Goal: Task Accomplishment & Management: Manage account settings

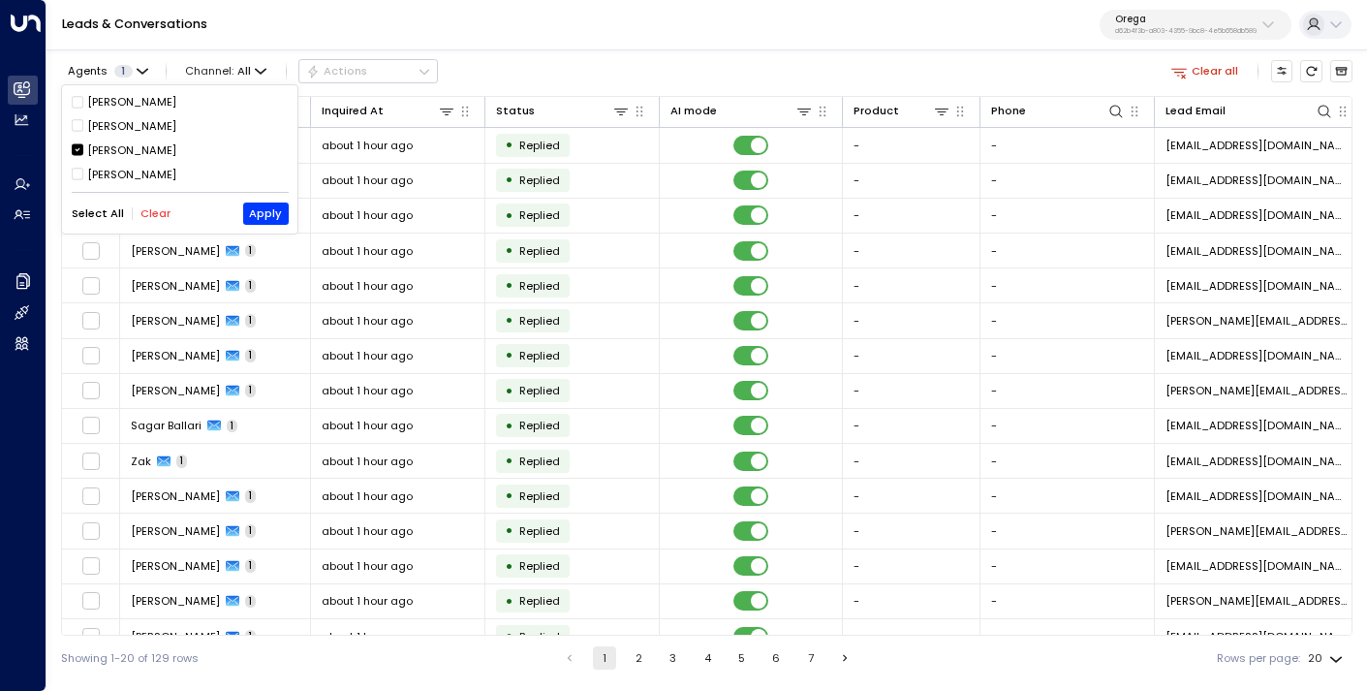
click at [153, 212] on button "Clear" at bounding box center [155, 213] width 30 height 13
click at [129, 173] on div "[PERSON_NAME]" at bounding box center [131, 175] width 89 height 16
click at [266, 214] on button "Apply" at bounding box center [266, 212] width 46 height 21
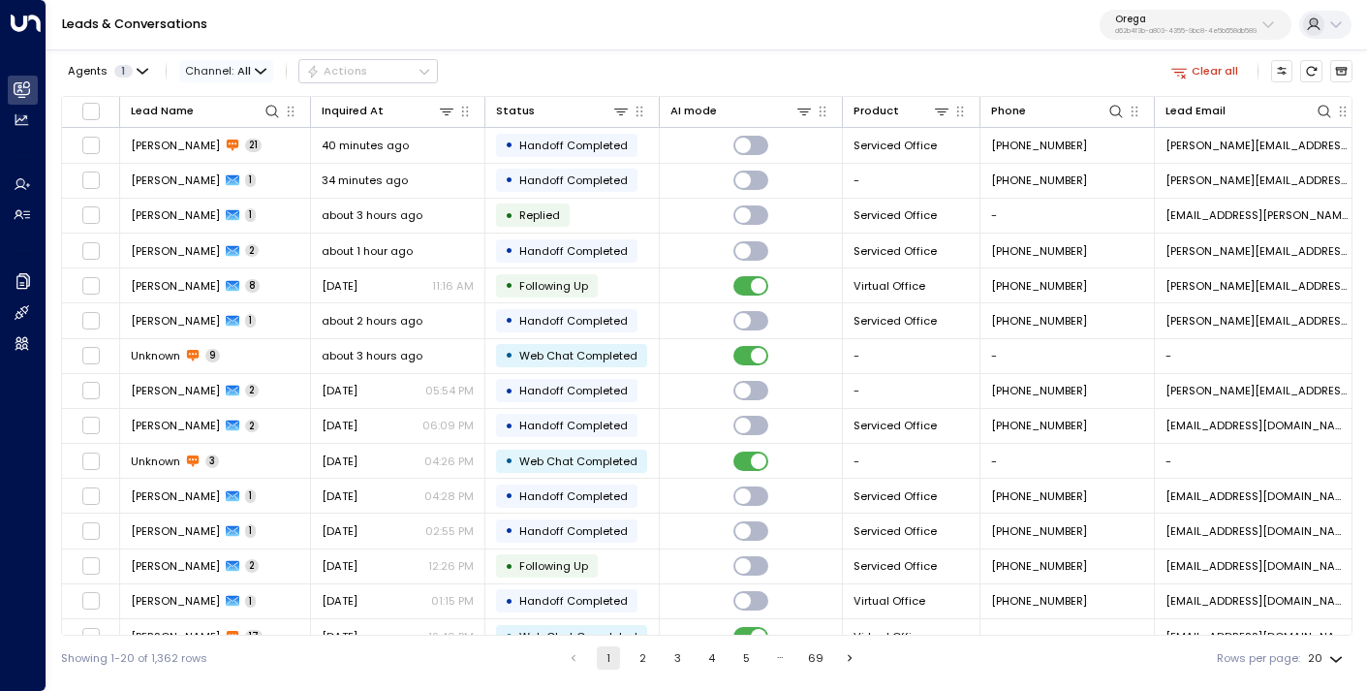
click at [255, 71] on icon "button" at bounding box center [261, 72] width 12 height 12
click at [229, 165] on span "Web Chat" at bounding box center [214, 160] width 43 height 9
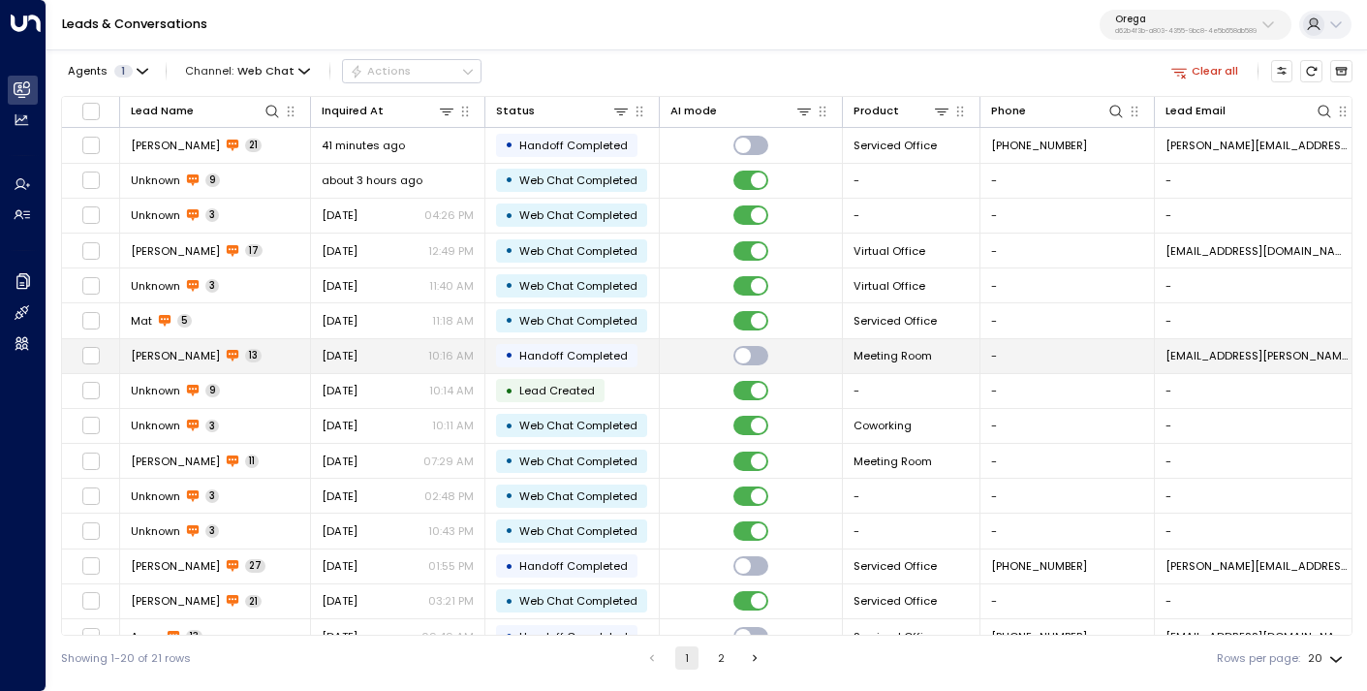
click at [393, 352] on div "[DATE] 10:16 AM" at bounding box center [398, 355] width 152 height 15
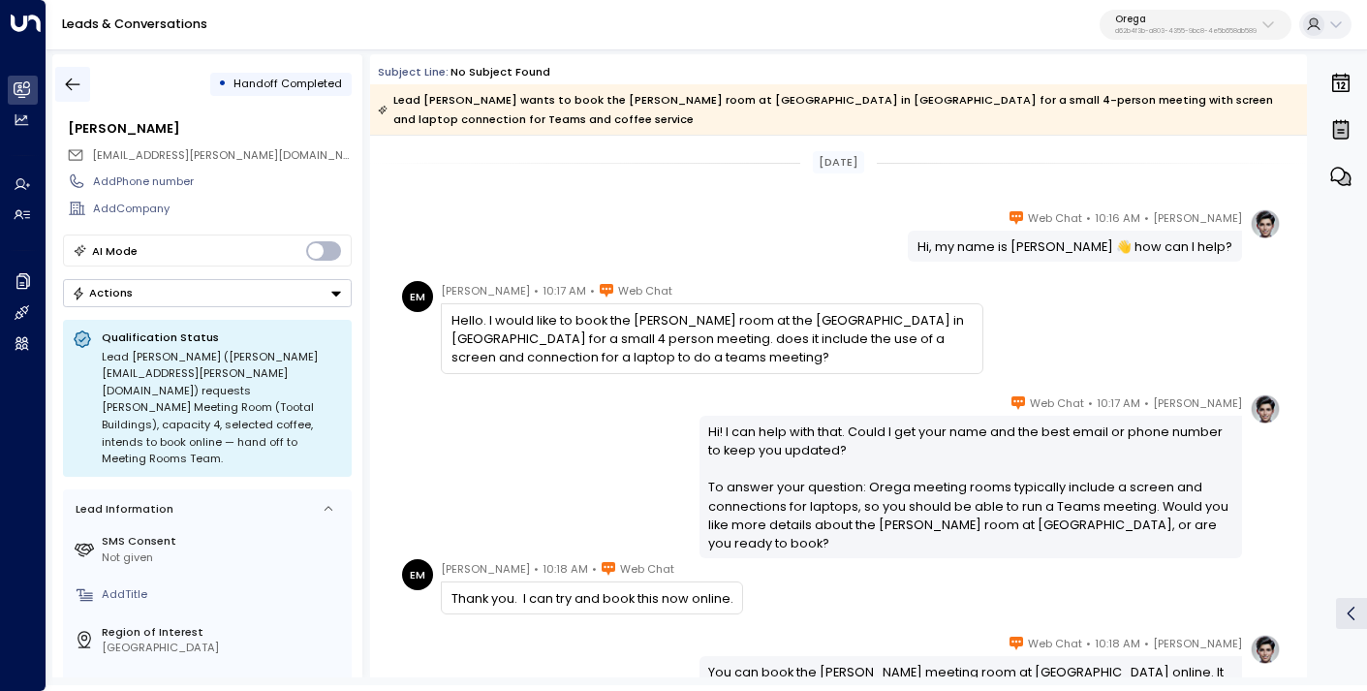
click at [61, 84] on button "button" at bounding box center [72, 84] width 35 height 35
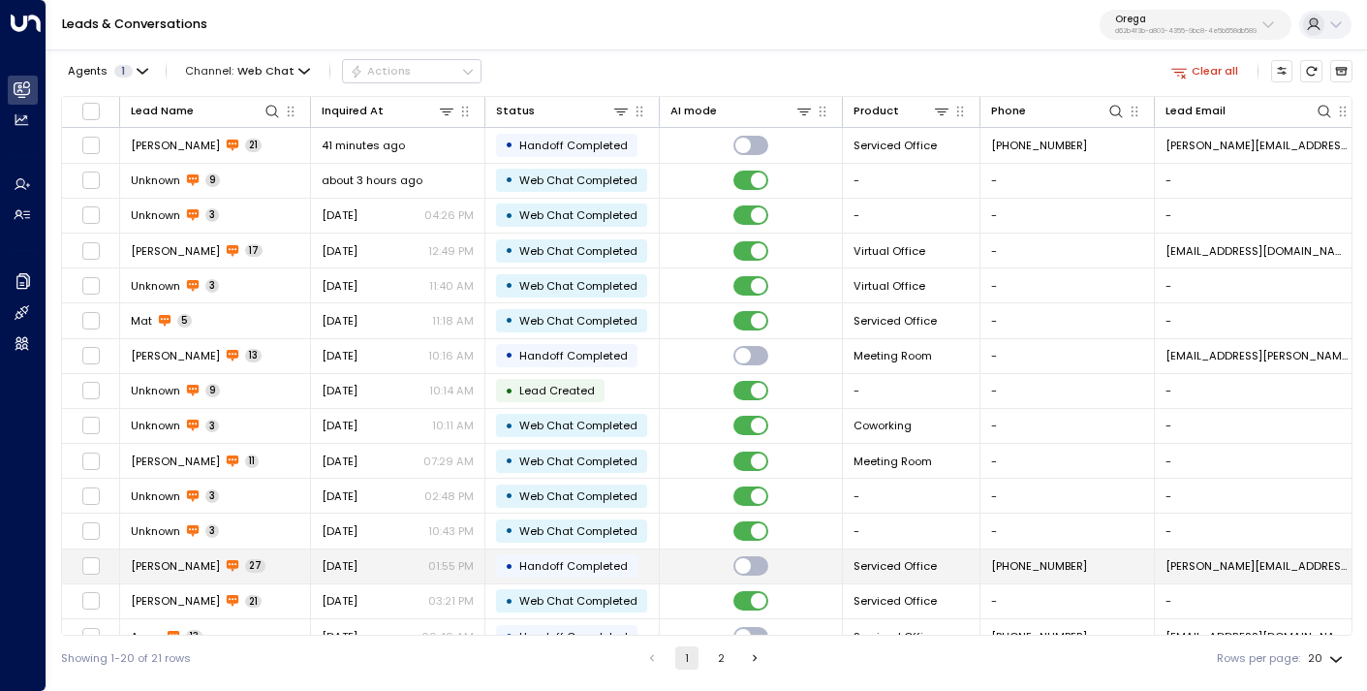
click at [357, 565] on span "[DATE]" at bounding box center [340, 565] width 36 height 15
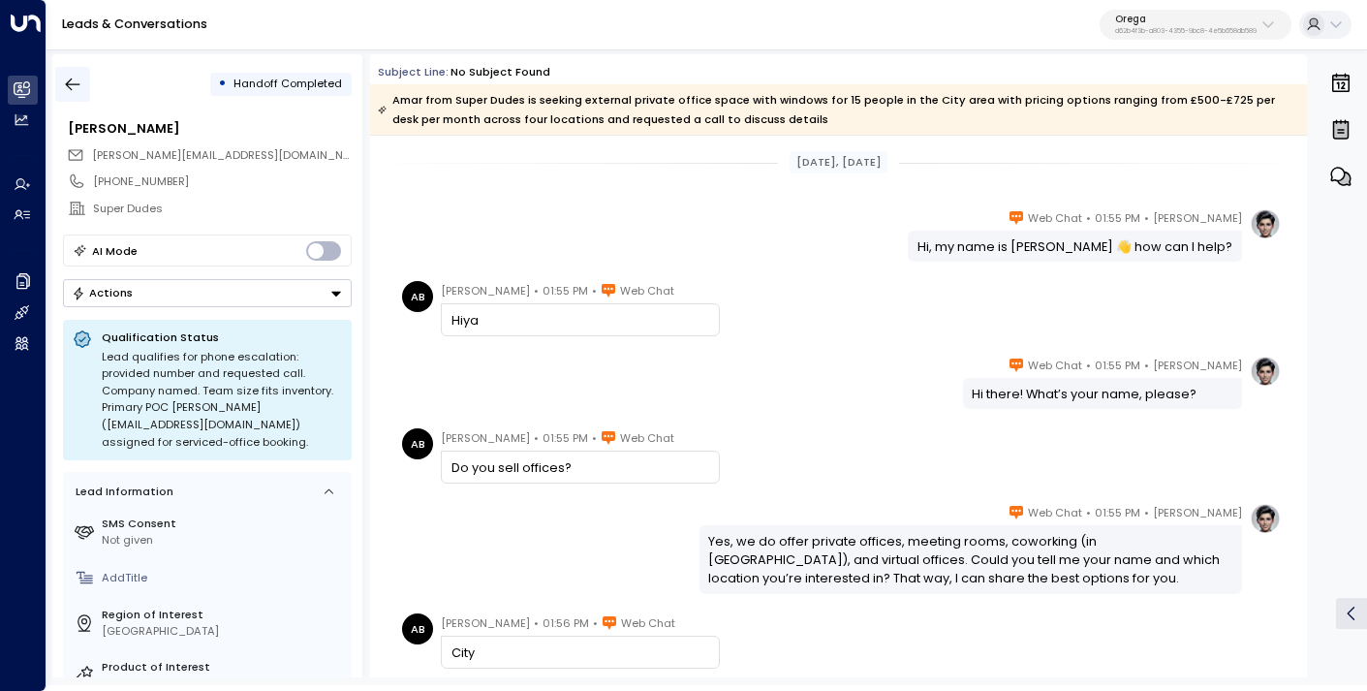
click at [76, 77] on icon "button" at bounding box center [72, 84] width 19 height 19
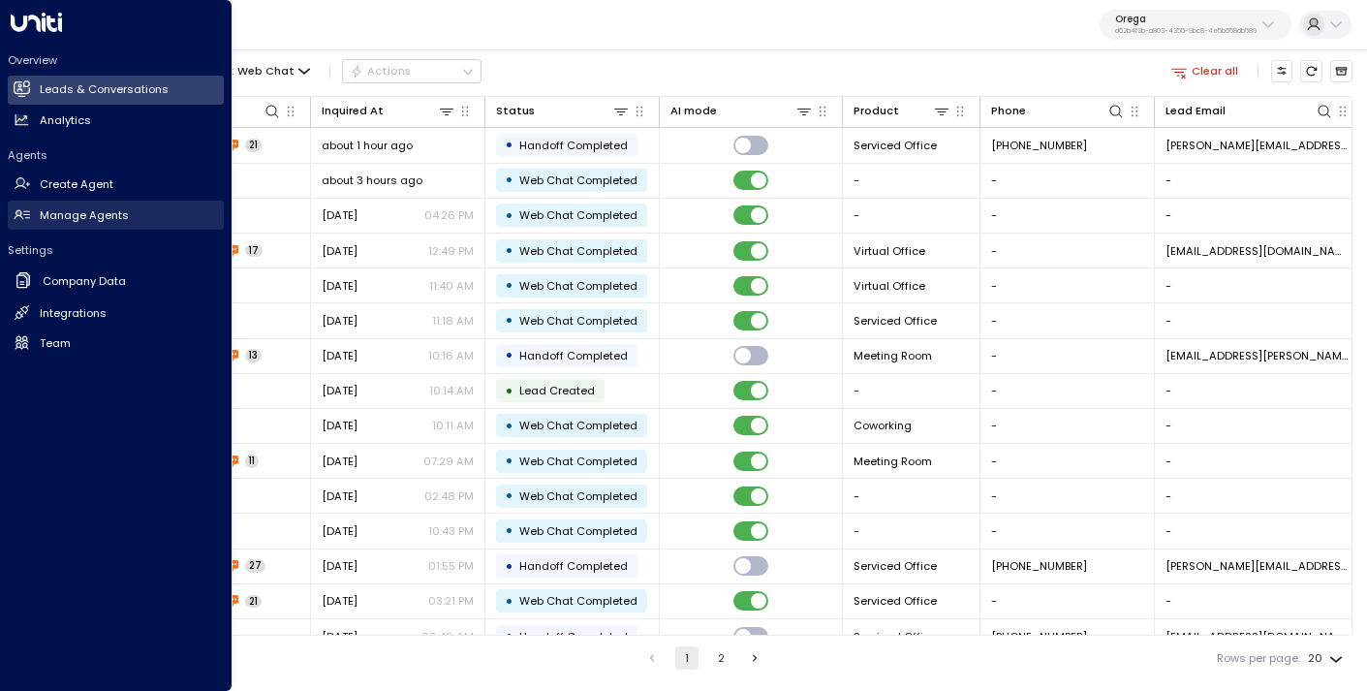
click at [78, 220] on h2 "Manage Agents" at bounding box center [84, 215] width 89 height 16
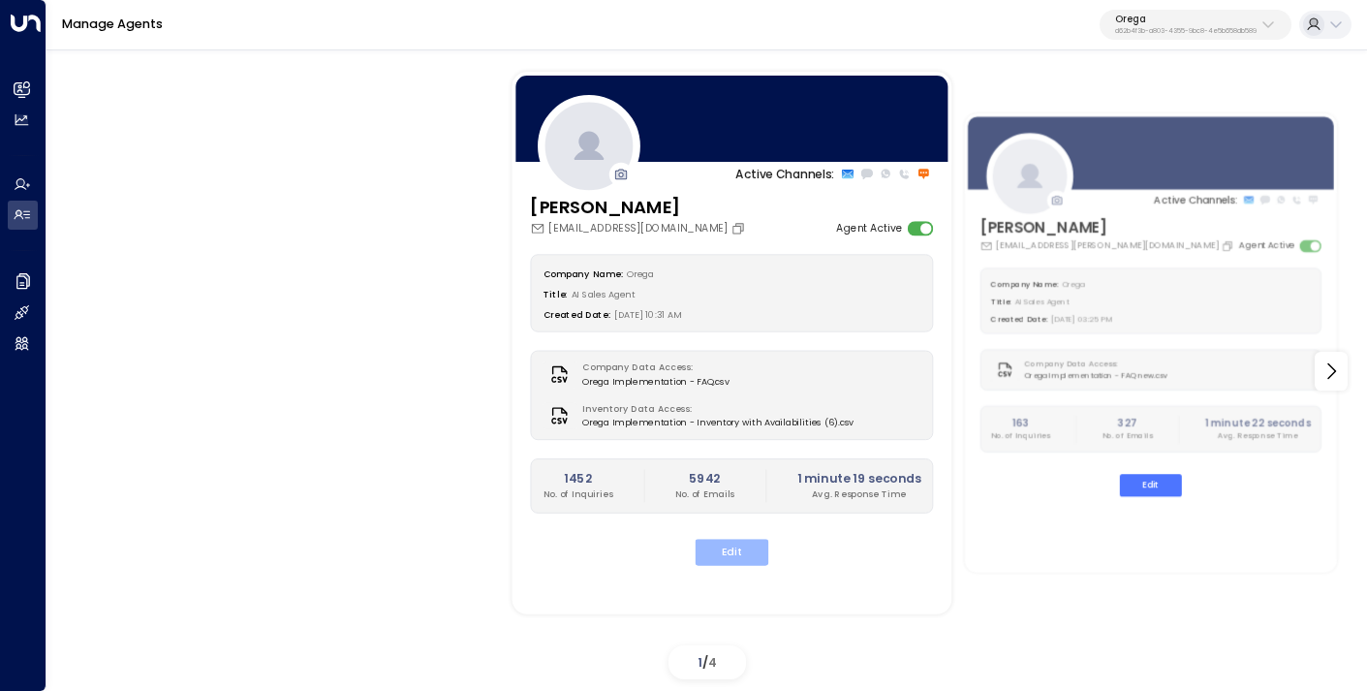
click at [735, 559] on button "Edit" at bounding box center [733, 552] width 74 height 26
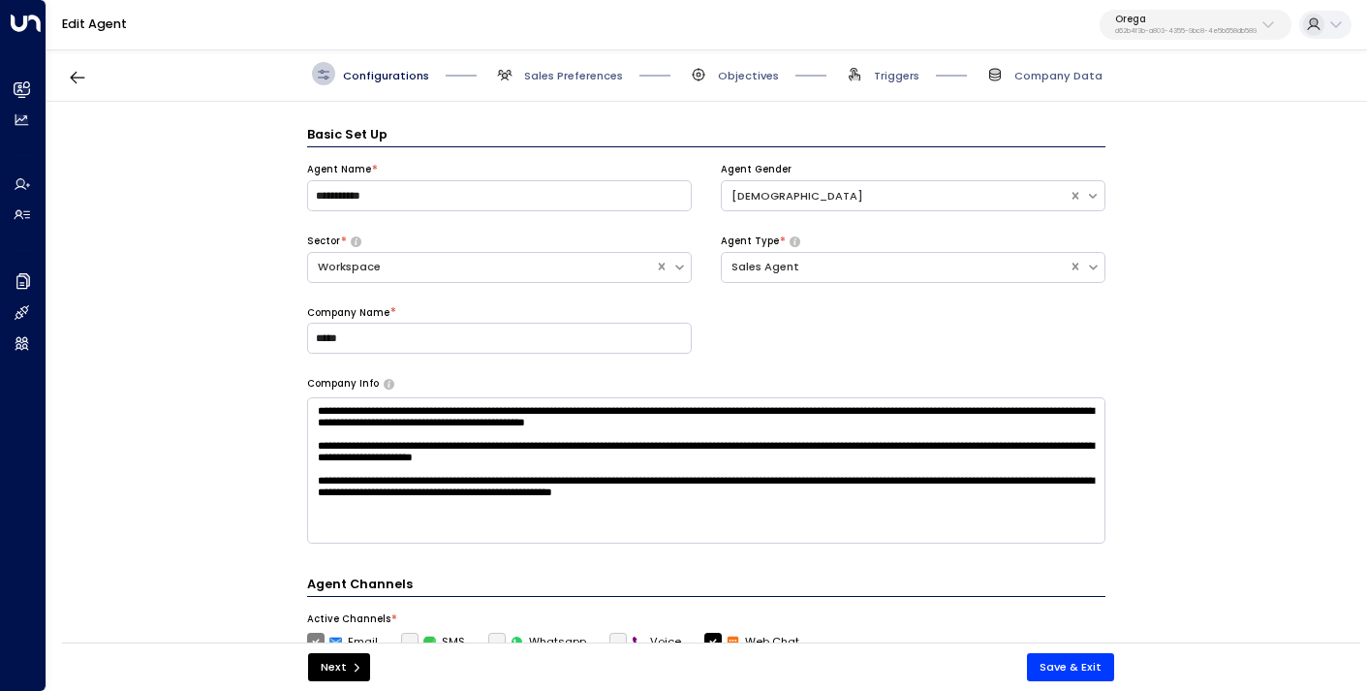
scroll to position [23, 0]
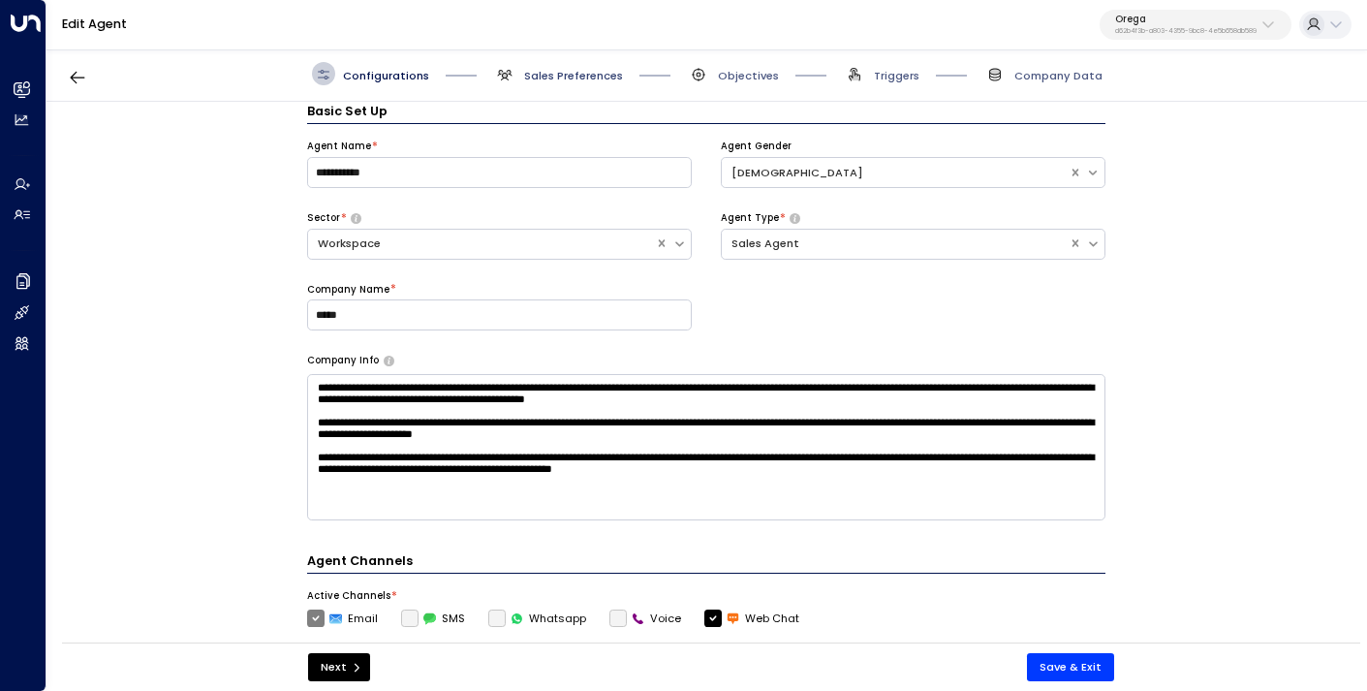
click at [560, 74] on span "Sales Preferences" at bounding box center [573, 75] width 99 height 15
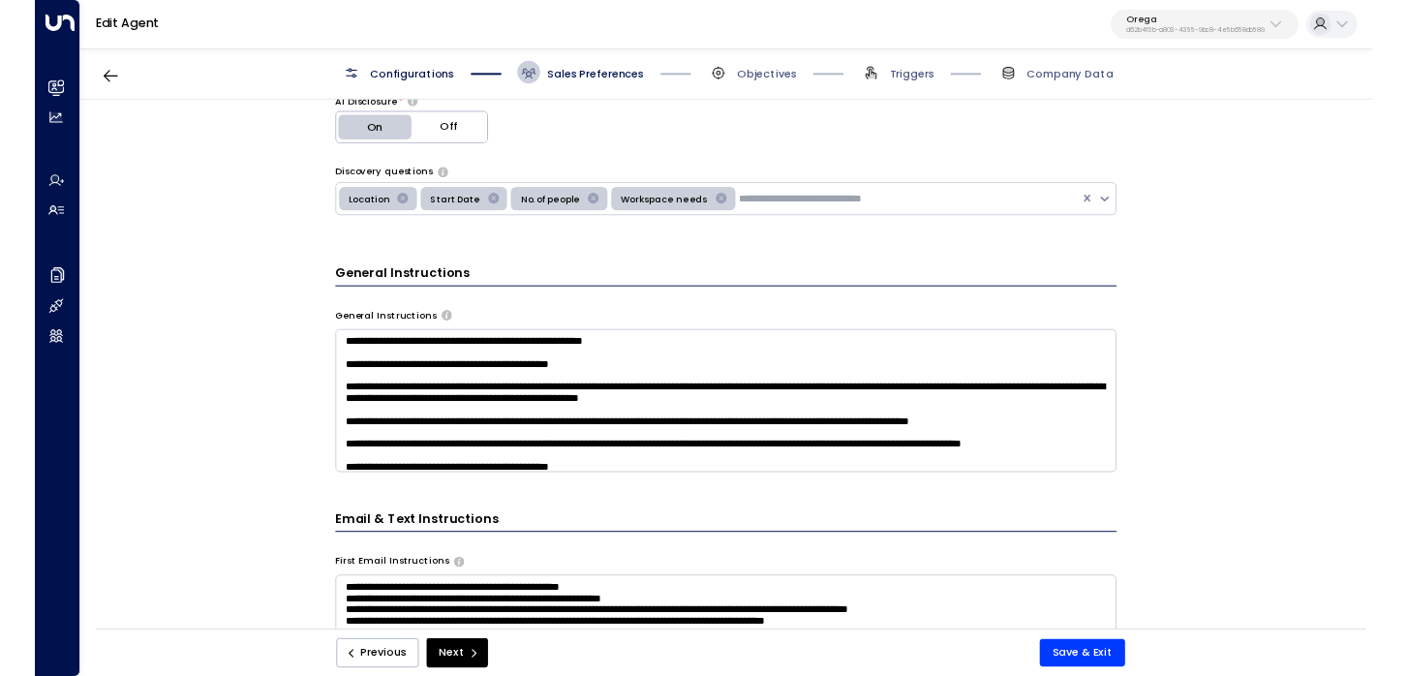
scroll to position [0, 0]
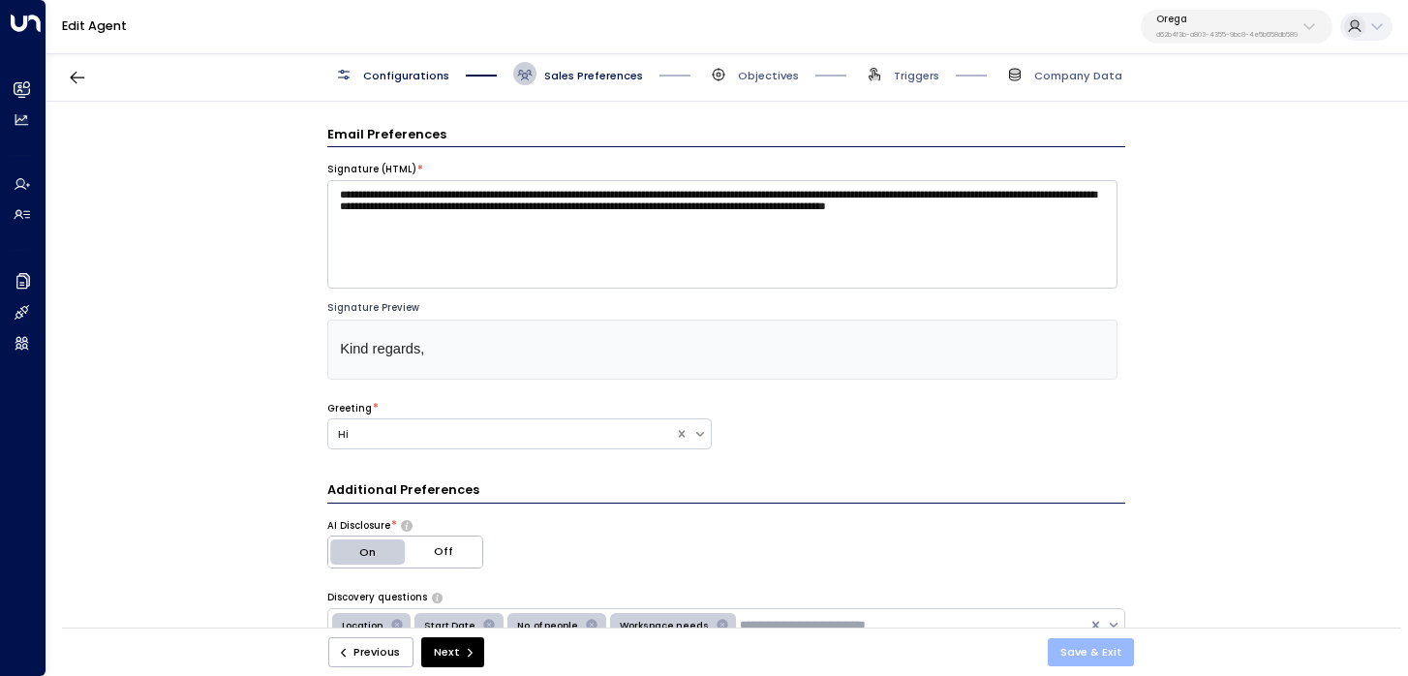
click at [1083, 651] on button "Save & Exit" at bounding box center [1091, 652] width 87 height 28
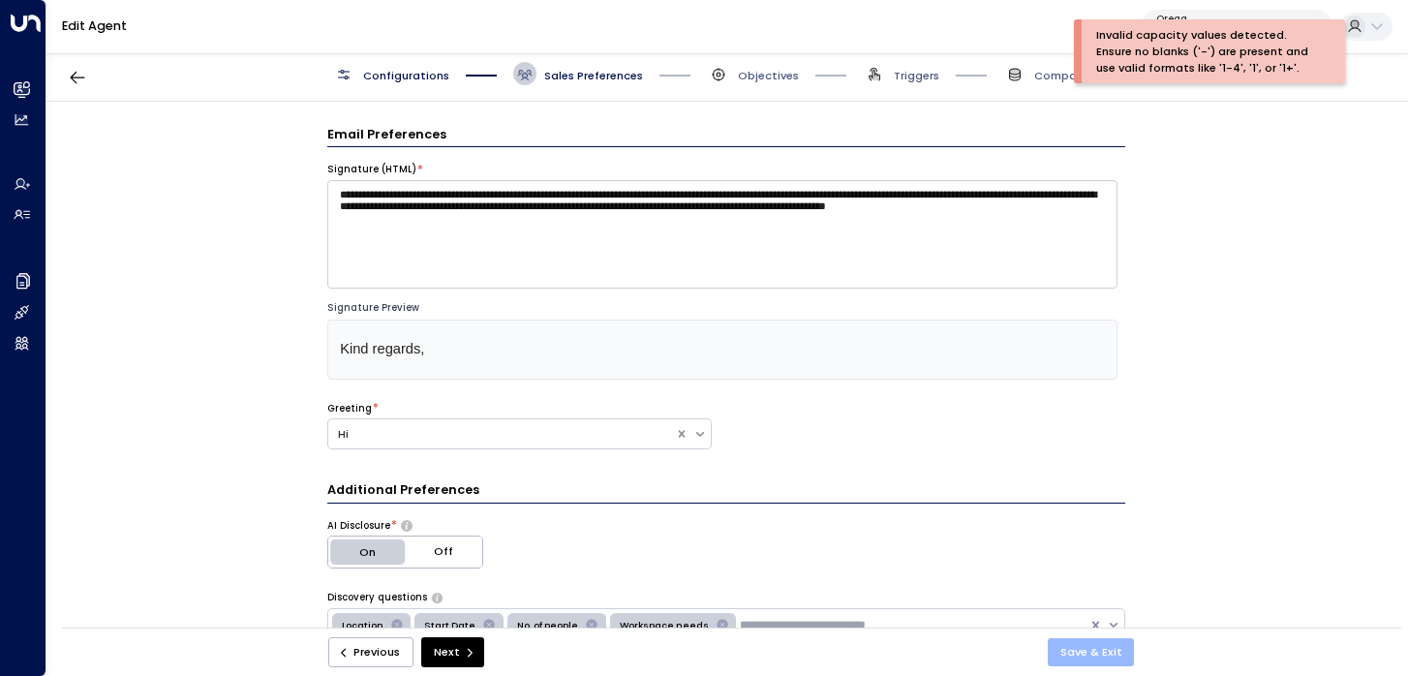
click at [1090, 657] on button "Save & Exit" at bounding box center [1091, 652] width 87 height 28
click at [88, 72] on button "button" at bounding box center [77, 77] width 35 height 35
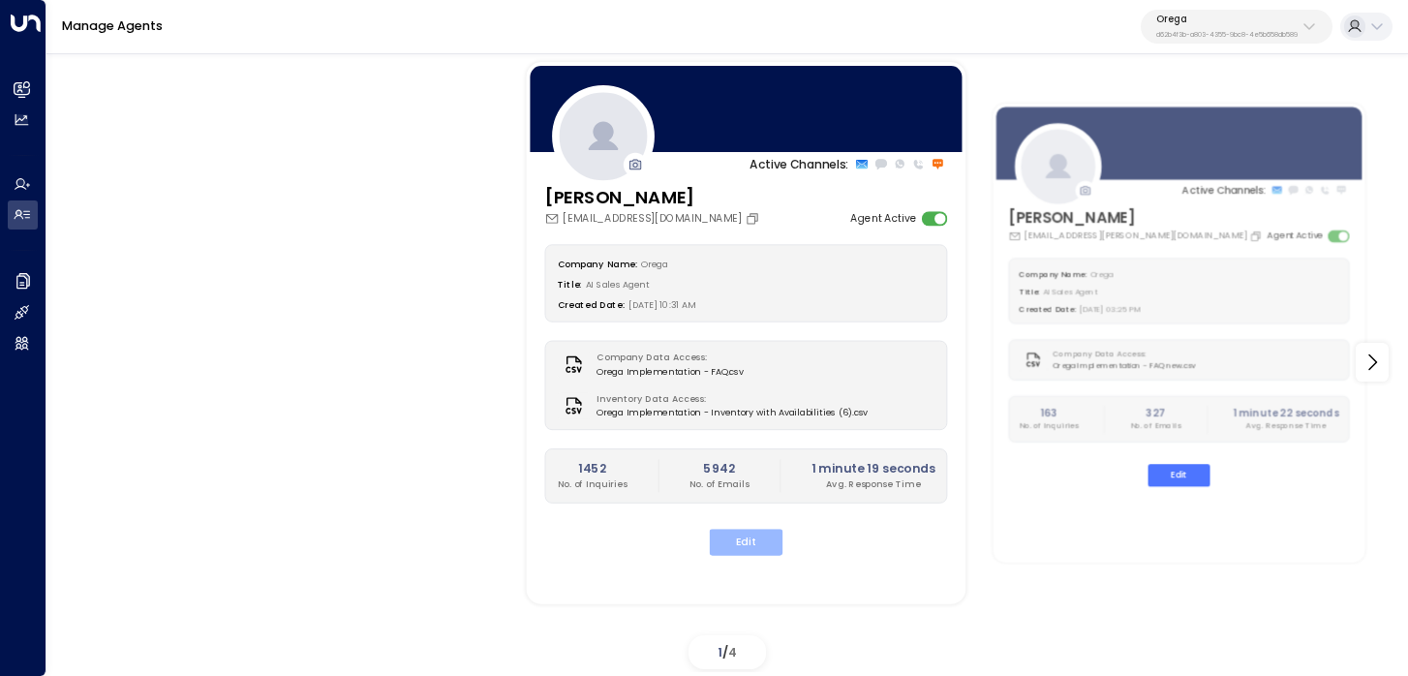
click at [755, 541] on button "Edit" at bounding box center [747, 542] width 74 height 26
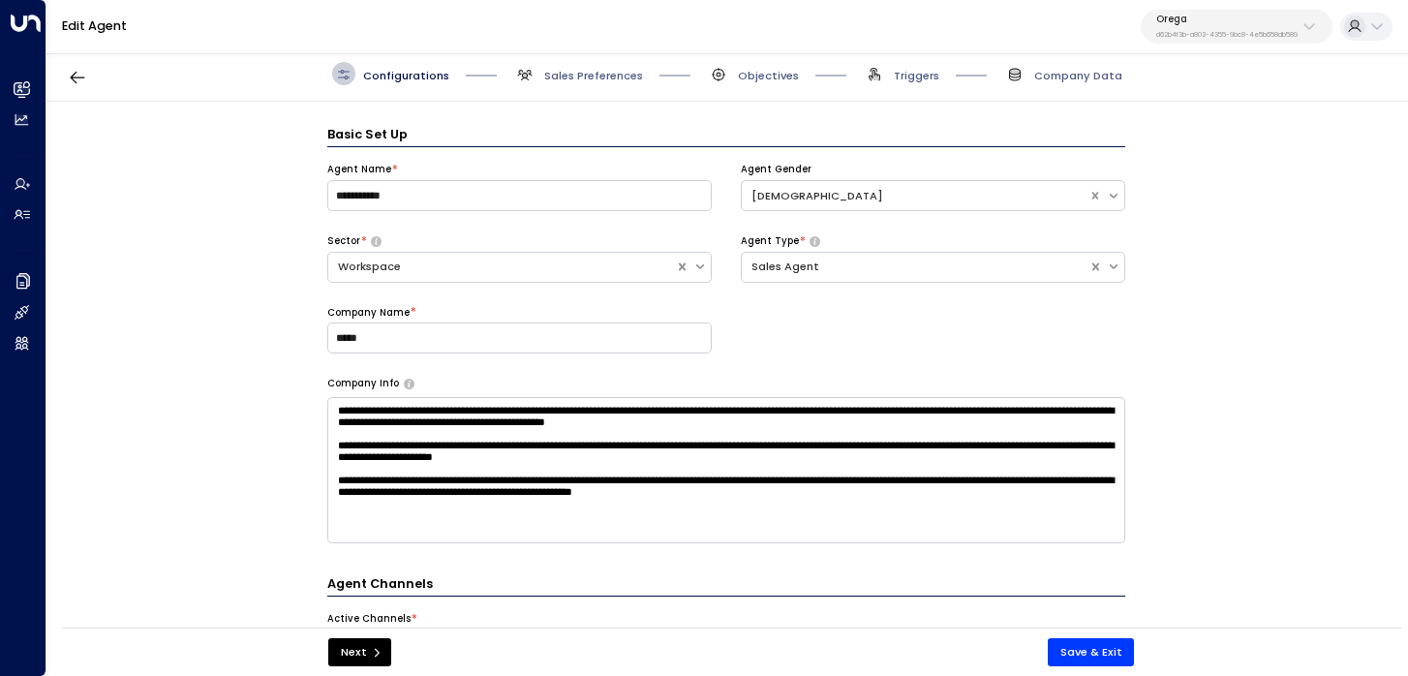
scroll to position [23, 0]
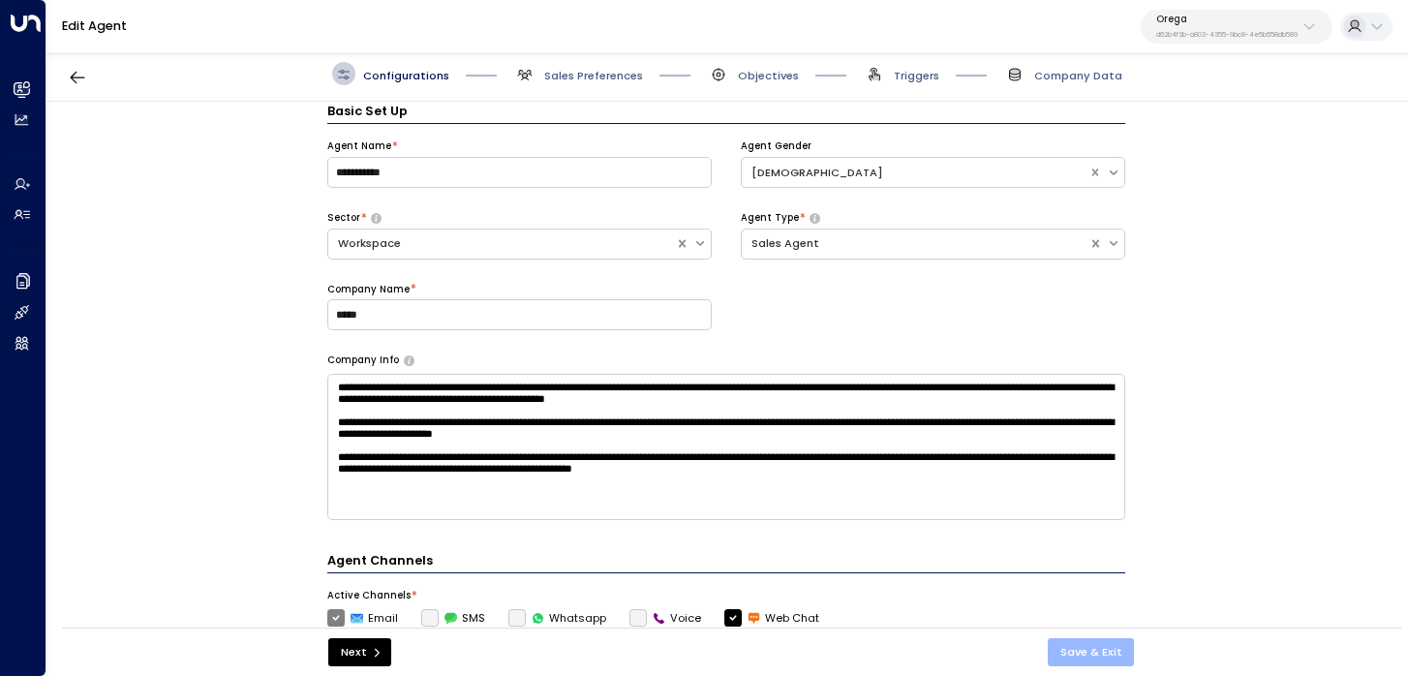
click at [1107, 651] on button "Save & Exit" at bounding box center [1091, 652] width 87 height 28
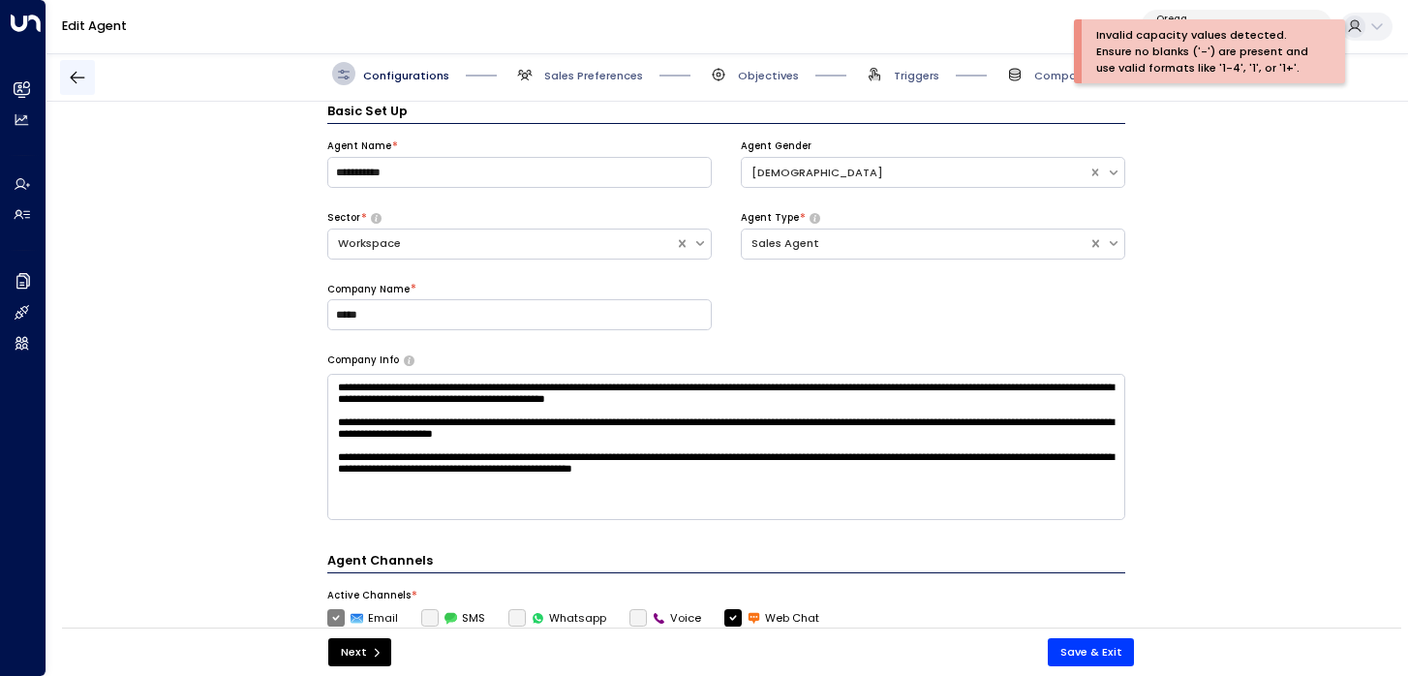
click at [83, 69] on icon "button" at bounding box center [77, 77] width 19 height 19
